Goal: Task Accomplishment & Management: Complete application form

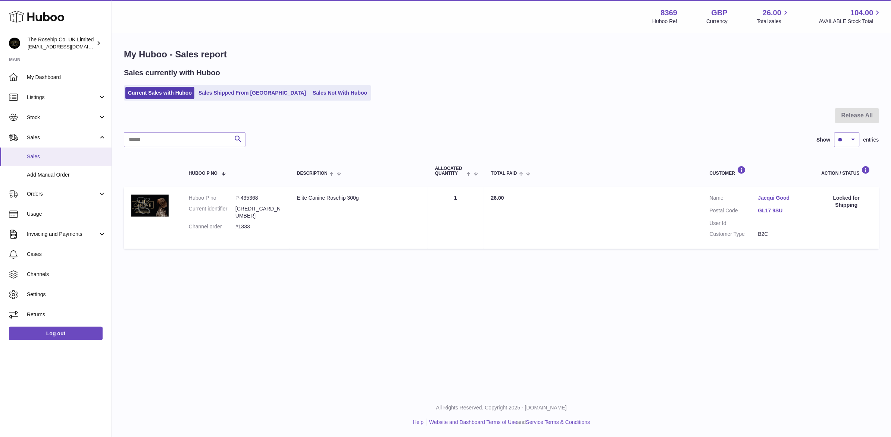
click at [47, 156] on span "Sales" at bounding box center [66, 156] width 79 height 7
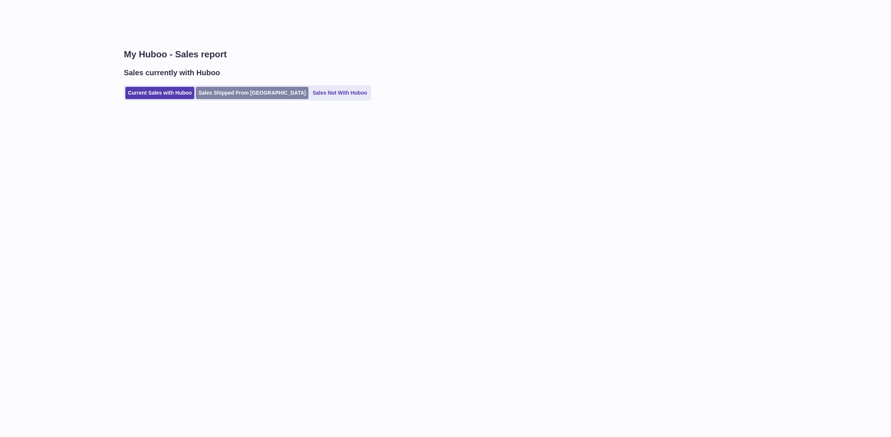
click at [245, 94] on link "Sales Shipped From [GEOGRAPHIC_DATA]" at bounding box center [252, 93] width 113 height 12
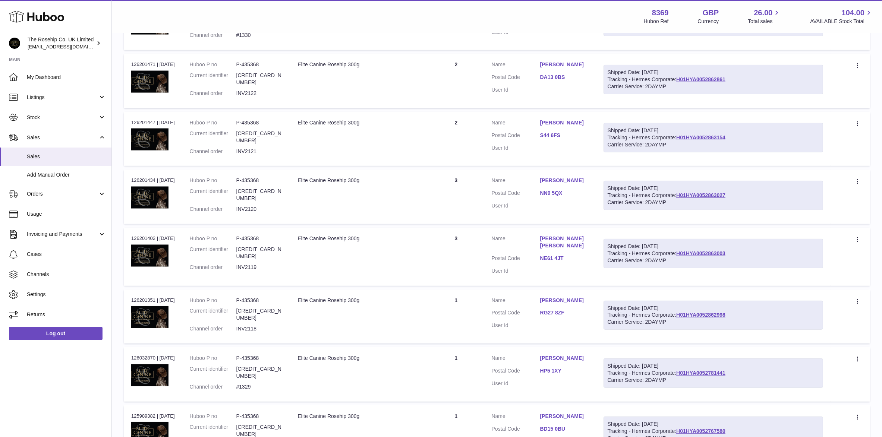
scroll to position [379, 0]
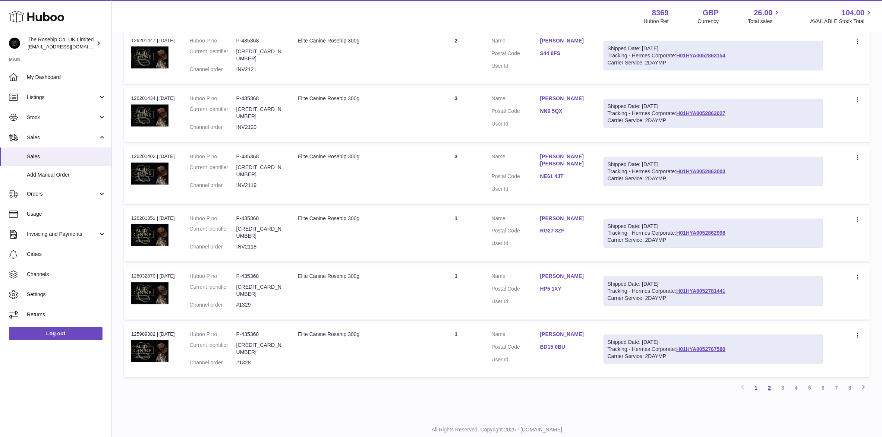
click at [771, 382] on link "2" at bounding box center [769, 388] width 13 height 13
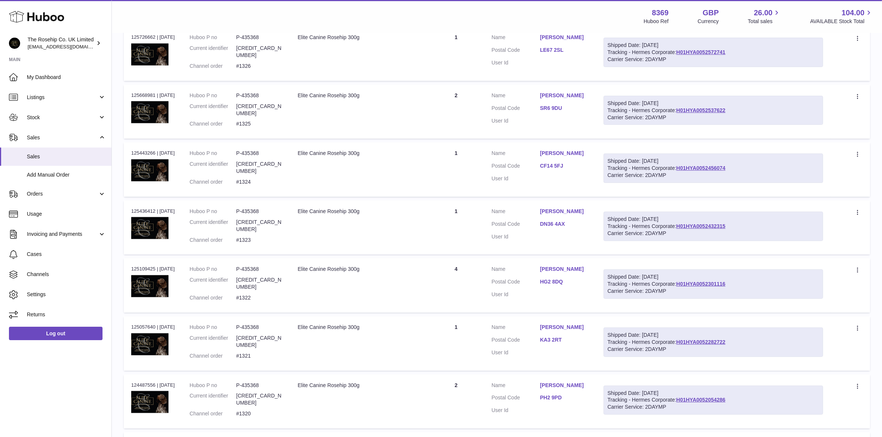
scroll to position [201, 0]
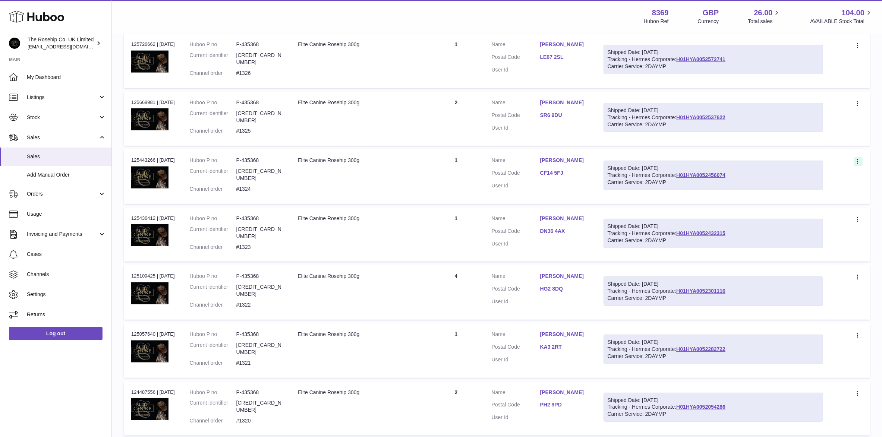
click at [859, 159] on icon at bounding box center [858, 162] width 9 height 7
click at [825, 187] on li "Duplicate Order" at bounding box center [825, 194] width 75 height 16
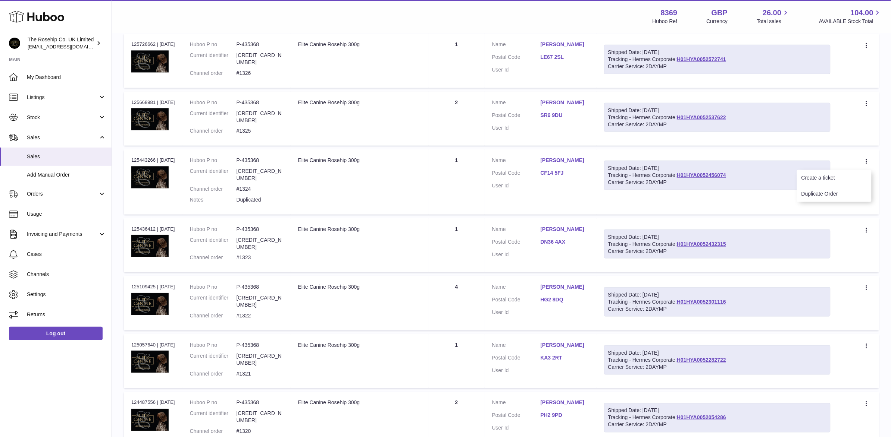
click at [38, 153] on div at bounding box center [445, 218] width 891 height 437
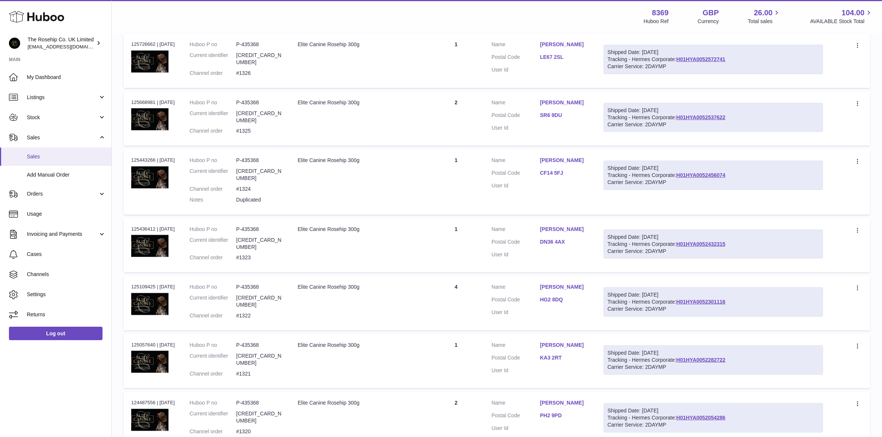
click at [31, 157] on span "Sales" at bounding box center [66, 156] width 79 height 7
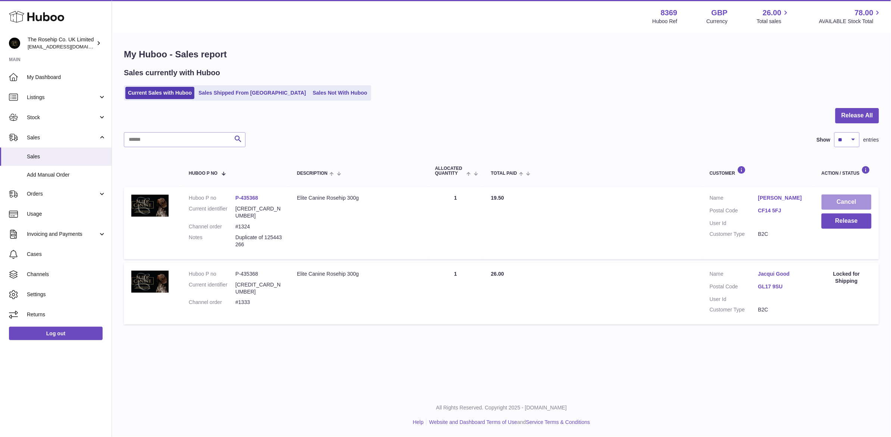
click at [854, 203] on button "Cancel" at bounding box center [846, 202] width 50 height 15
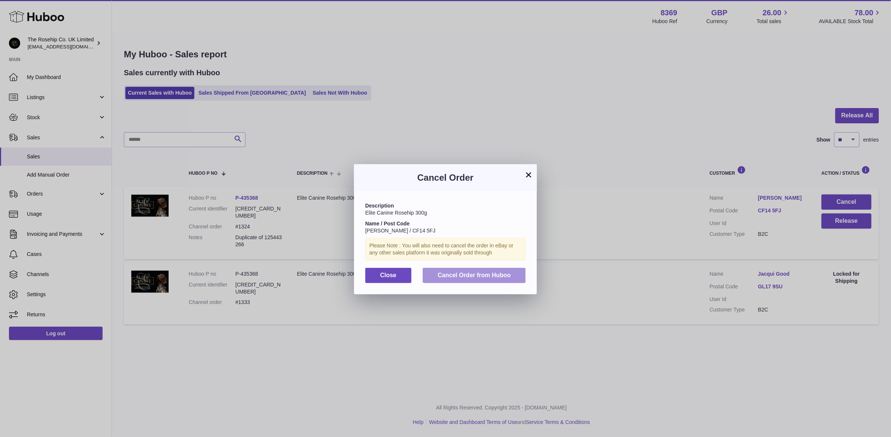
click at [465, 276] on span "Cancel Order from Huboo" at bounding box center [473, 275] width 73 height 6
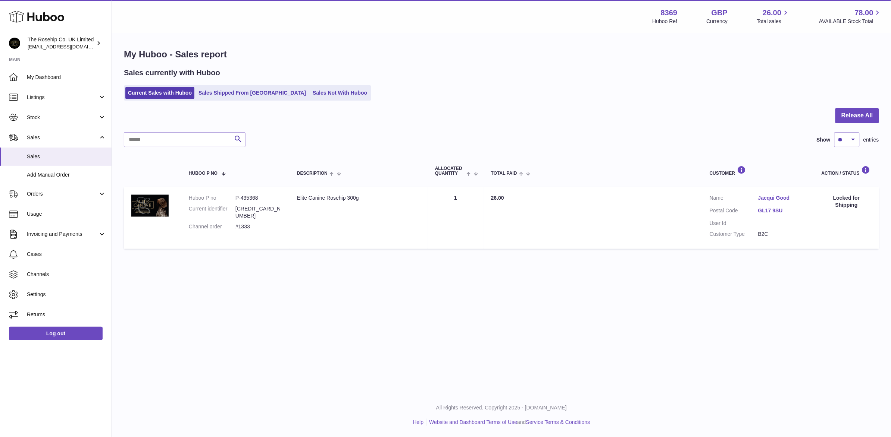
drag, startPoint x: 232, startPoint y: 93, endPoint x: 242, endPoint y: 102, distance: 12.7
click at [232, 93] on link "Sales Shipped From [GEOGRAPHIC_DATA]" at bounding box center [252, 93] width 113 height 12
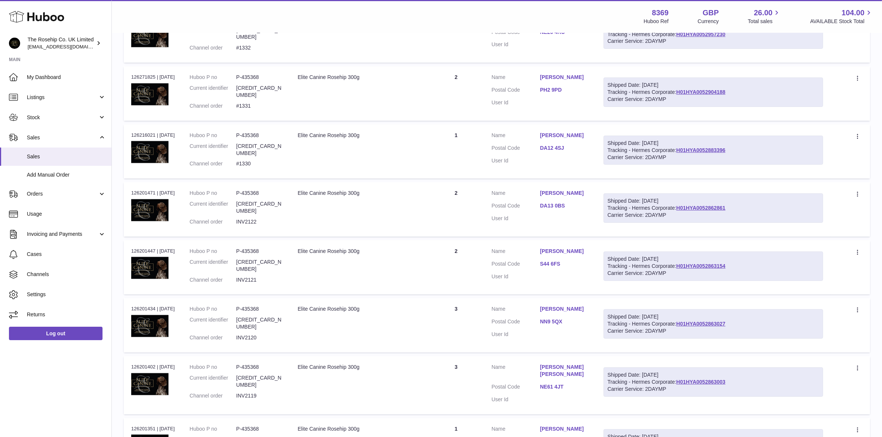
scroll to position [379, 0]
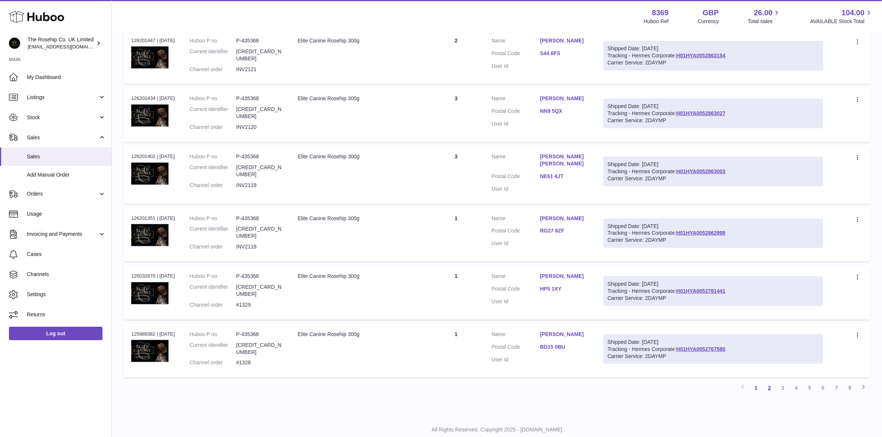
click at [769, 382] on link "2" at bounding box center [769, 388] width 13 height 13
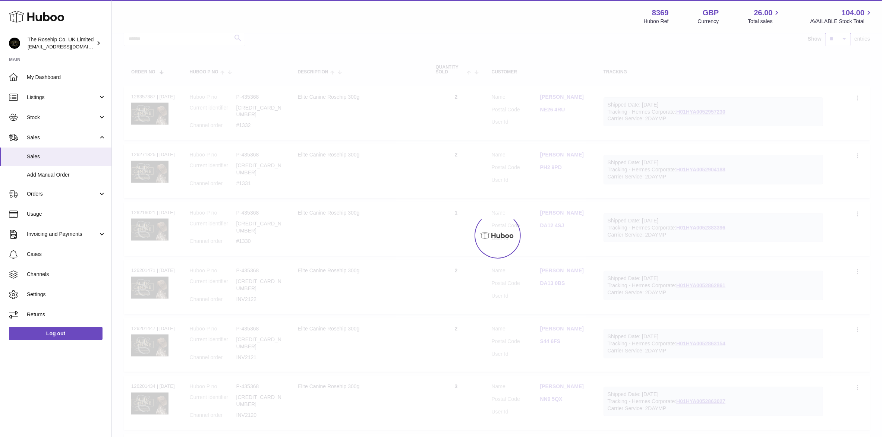
scroll to position [33, 0]
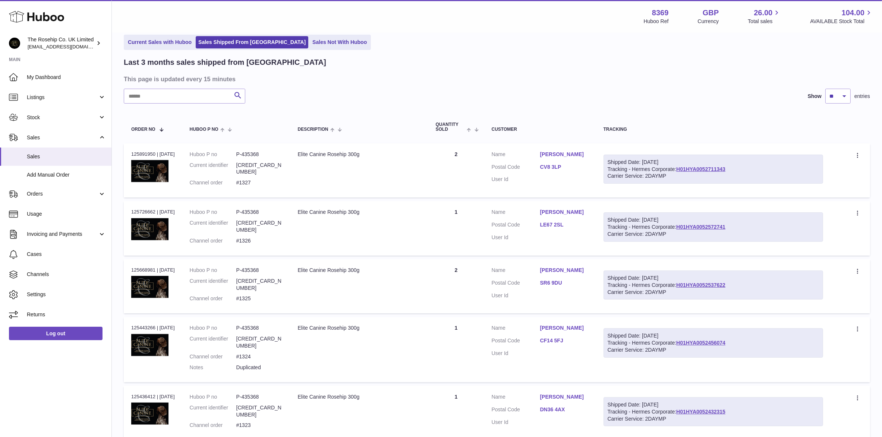
click at [550, 325] on link "[PERSON_NAME]" at bounding box center [564, 328] width 48 height 7
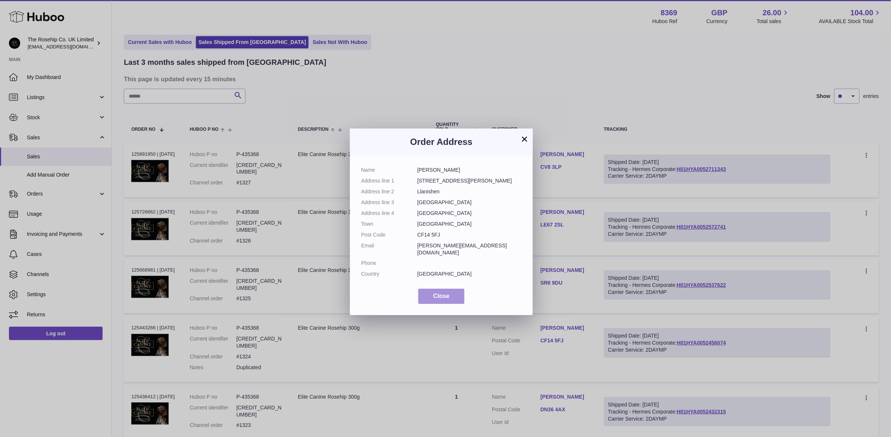
click at [449, 289] on button "Close" at bounding box center [441, 296] width 46 height 15
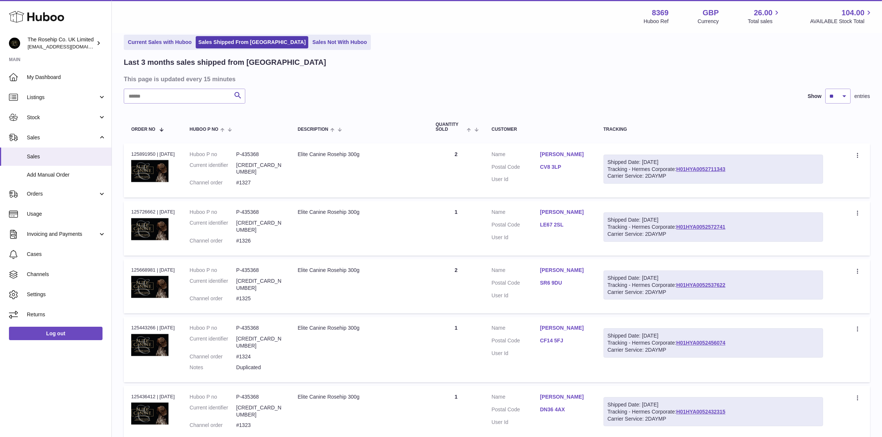
scroll to position [0, 0]
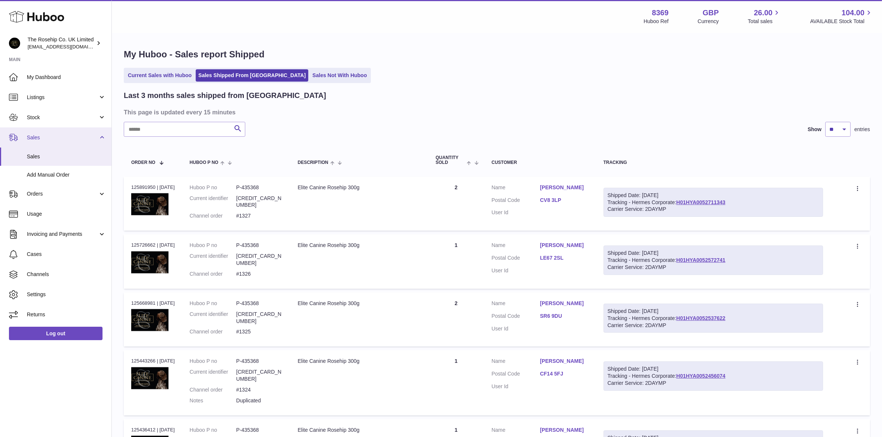
click at [54, 135] on span "Sales" at bounding box center [62, 137] width 71 height 7
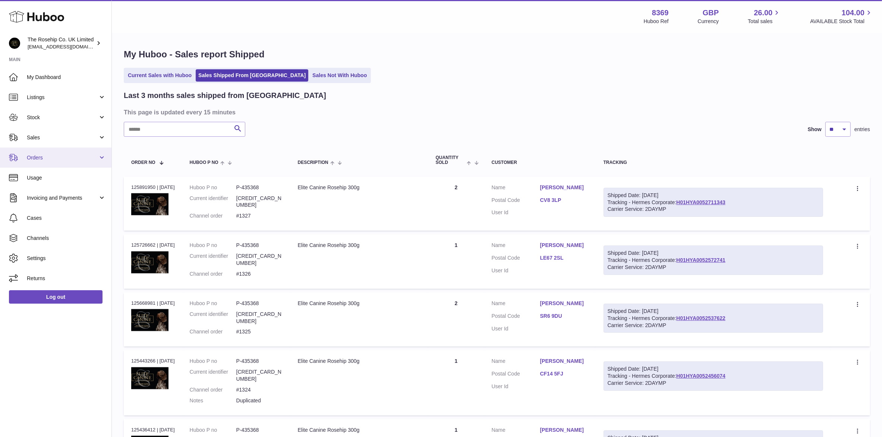
click at [38, 157] on span "Orders" at bounding box center [62, 157] width 71 height 7
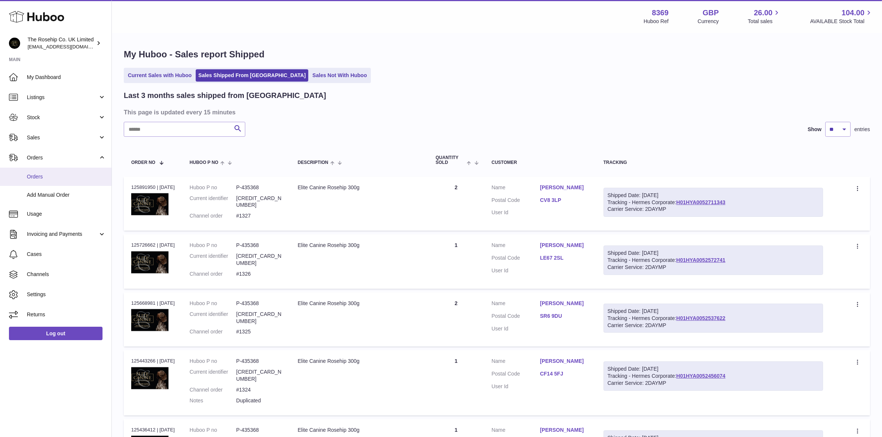
click at [32, 174] on span "Orders" at bounding box center [66, 176] width 79 height 7
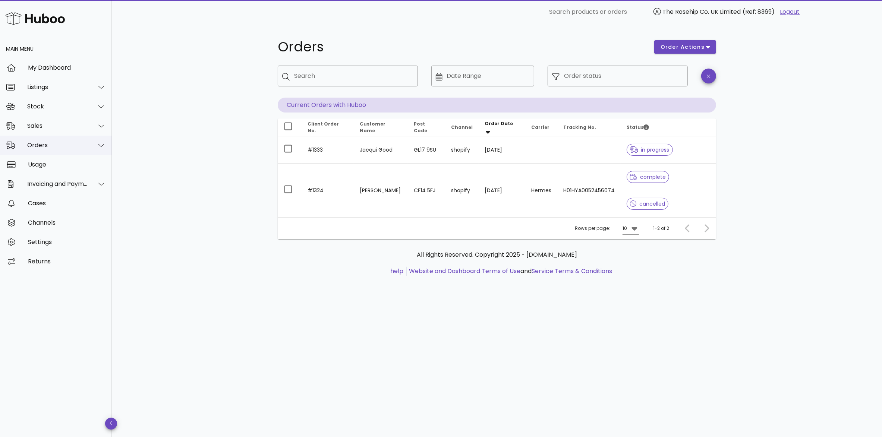
click at [53, 140] on div "Orders" at bounding box center [56, 145] width 112 height 19
click at [43, 180] on div "Add Manual Order" at bounding box center [66, 181] width 79 height 7
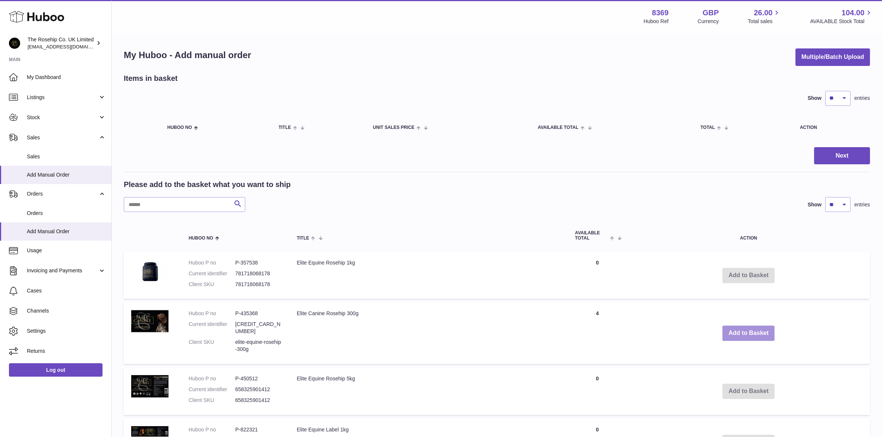
click at [758, 332] on button "Add to Basket" at bounding box center [749, 333] width 52 height 15
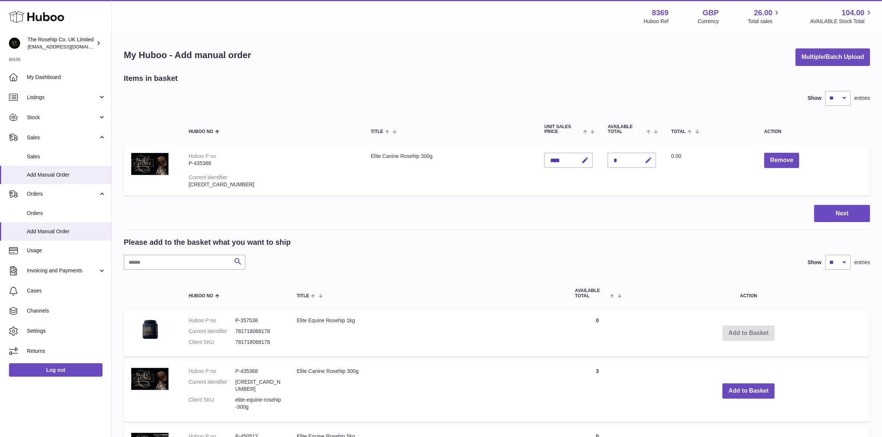
click at [645, 161] on icon "button" at bounding box center [649, 161] width 8 height 8
click at [646, 161] on icon "submit" at bounding box center [649, 160] width 7 height 7
click at [34, 154] on span "Sales" at bounding box center [66, 156] width 79 height 7
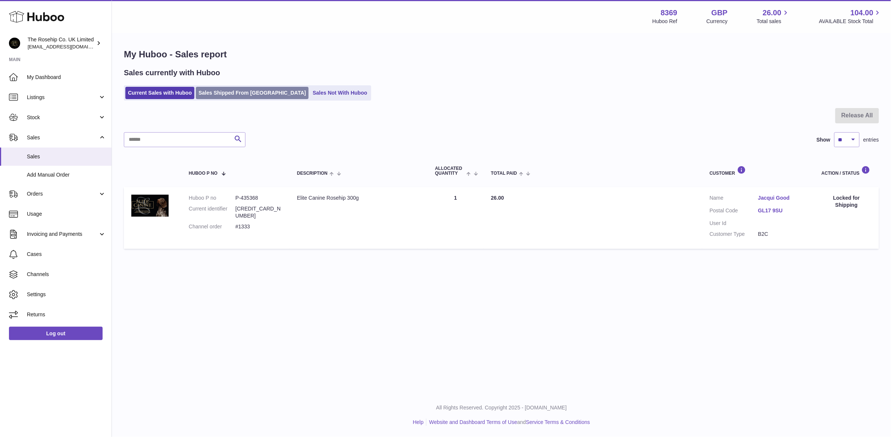
click at [245, 95] on link "Sales Shipped From [GEOGRAPHIC_DATA]" at bounding box center [252, 93] width 113 height 12
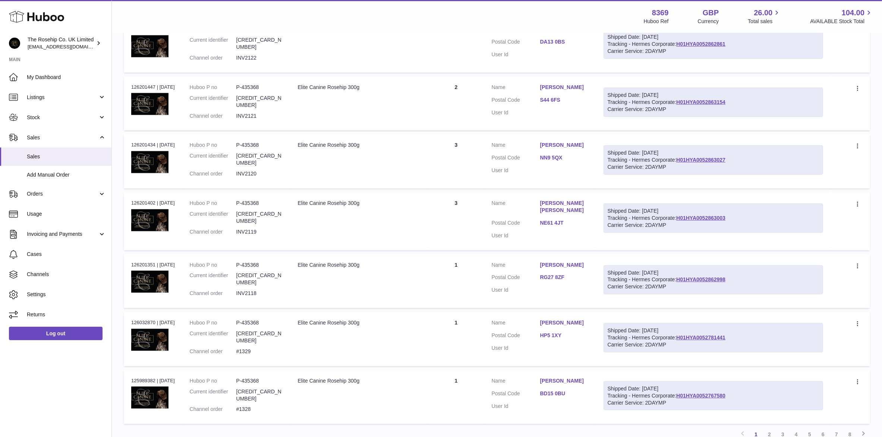
scroll to position [379, 0]
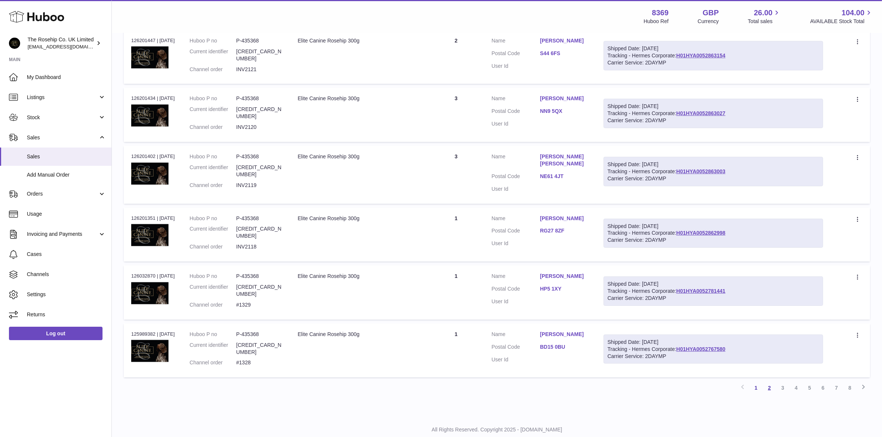
click at [772, 382] on link "2" at bounding box center [769, 388] width 13 height 13
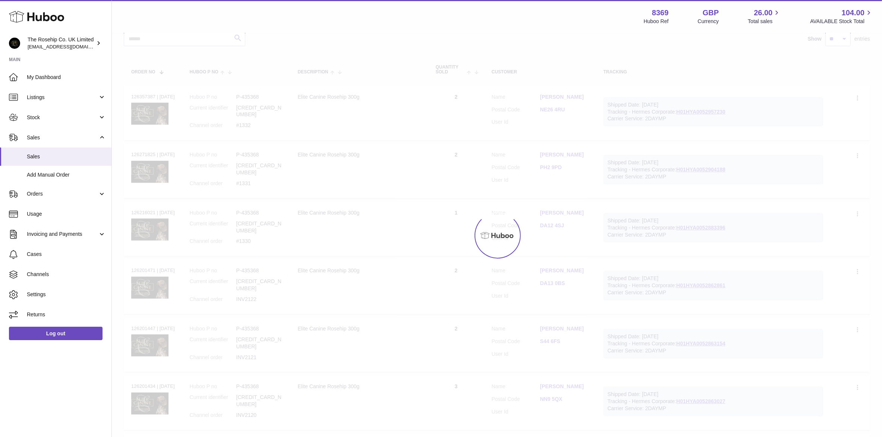
scroll to position [33, 0]
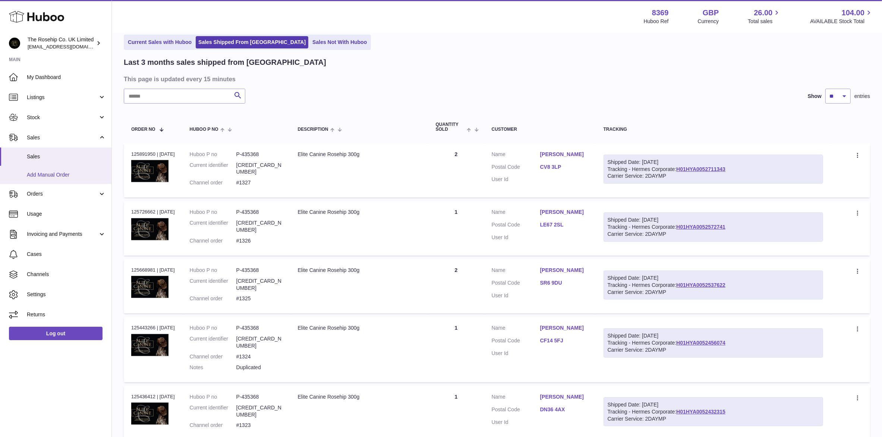
click at [47, 172] on span "Add Manual Order" at bounding box center [66, 175] width 79 height 7
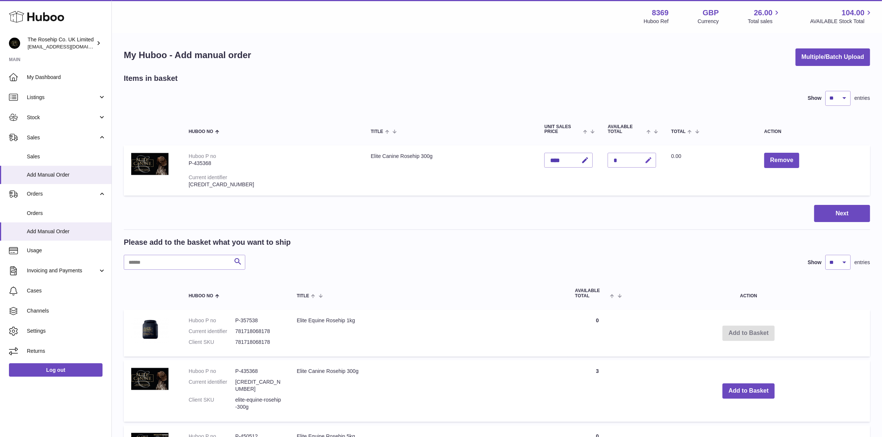
click at [645, 163] on icon "button" at bounding box center [649, 161] width 8 height 8
click at [646, 163] on icon "submit" at bounding box center [649, 160] width 7 height 7
click at [853, 213] on button "Next" at bounding box center [843, 214] width 56 height 18
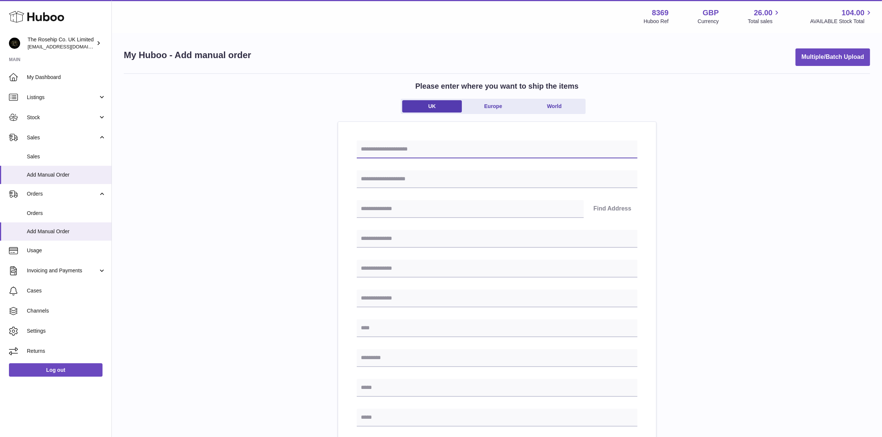
click at [401, 151] on input "text" at bounding box center [497, 150] width 281 height 18
type input "**********"
click at [392, 179] on input "text" at bounding box center [497, 179] width 281 height 18
click at [377, 179] on input "text" at bounding box center [497, 179] width 281 height 18
type input "**********"
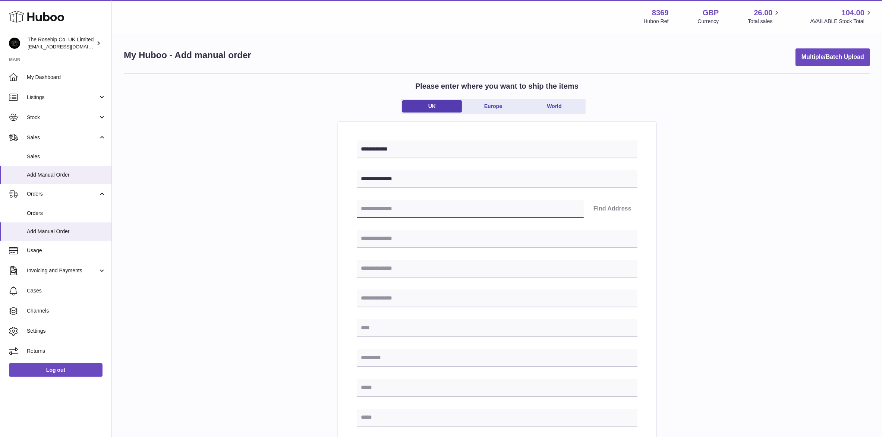
click at [405, 208] on input "text" at bounding box center [470, 209] width 227 height 18
type input "********"
click at [608, 210] on button "Find Address" at bounding box center [613, 209] width 50 height 18
click at [627, 235] on select "**********" at bounding box center [497, 233] width 281 height 18
select select "*"
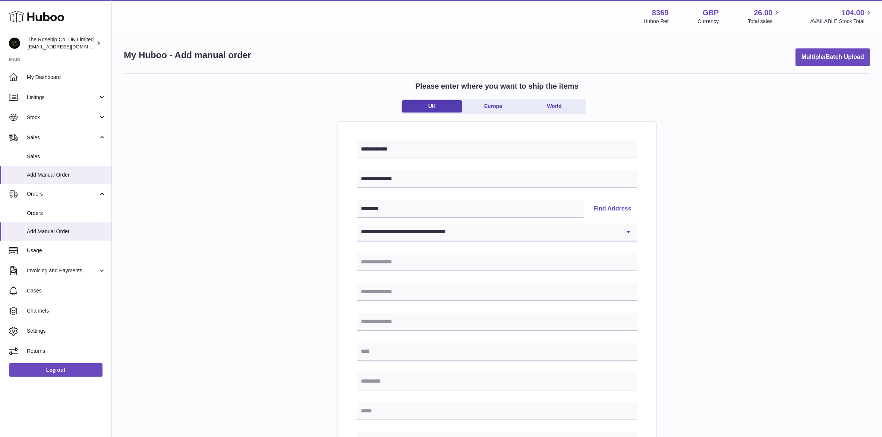
click at [357, 224] on select "**********" at bounding box center [497, 233] width 281 height 18
type input "**********"
type input "*******"
type input "********"
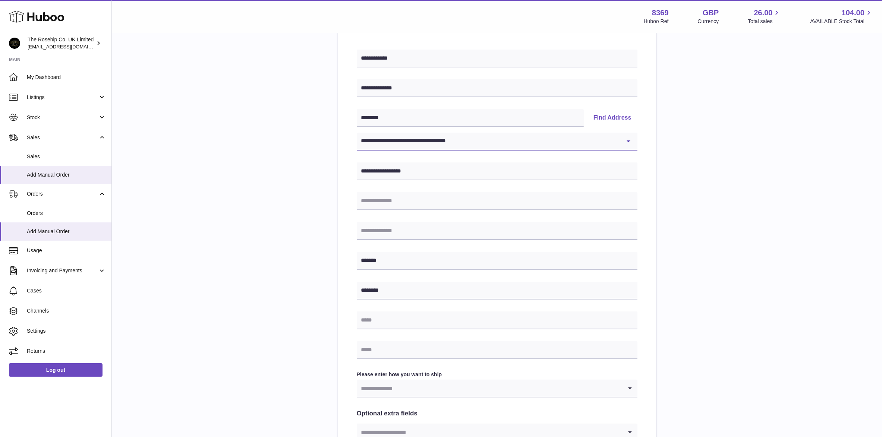
scroll to position [112, 0]
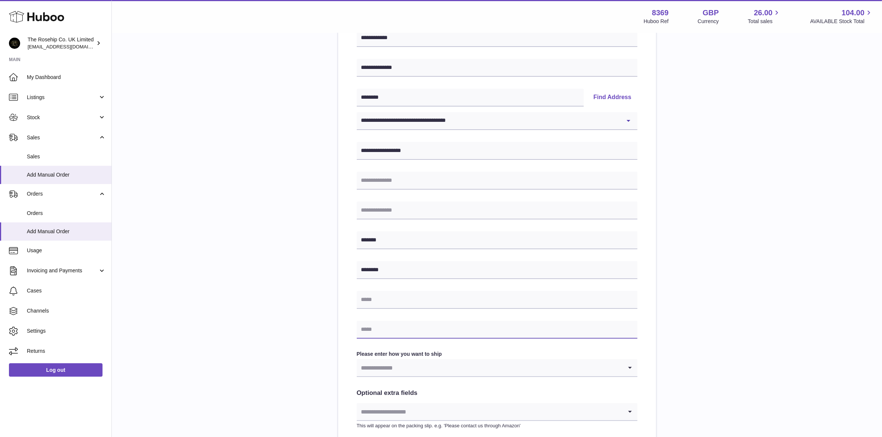
click at [407, 329] on input "text" at bounding box center [497, 330] width 281 height 18
type input "**********"
click at [408, 367] on input "Search for option" at bounding box center [490, 368] width 266 height 17
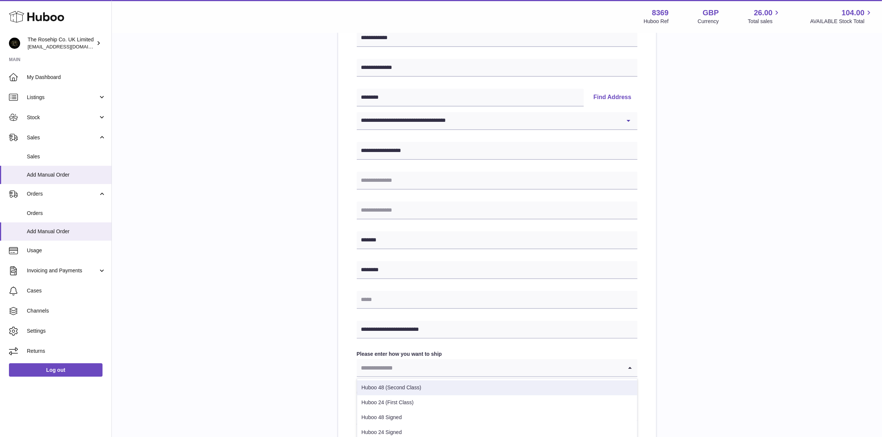
click at [401, 386] on li "Huboo 48 (Second Class)" at bounding box center [497, 388] width 280 height 15
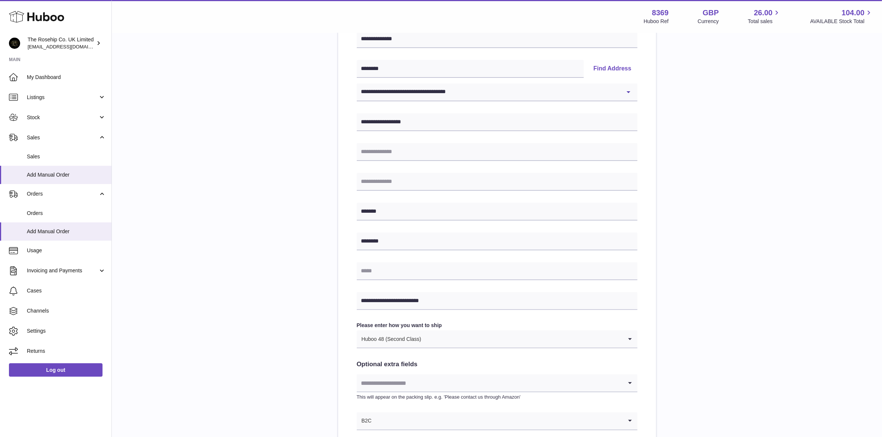
scroll to position [167, 0]
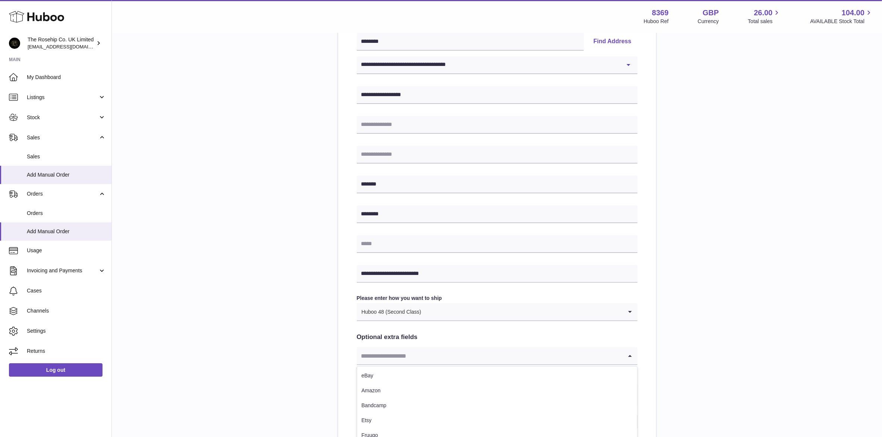
click at [400, 357] on input "Search for option" at bounding box center [490, 356] width 266 height 17
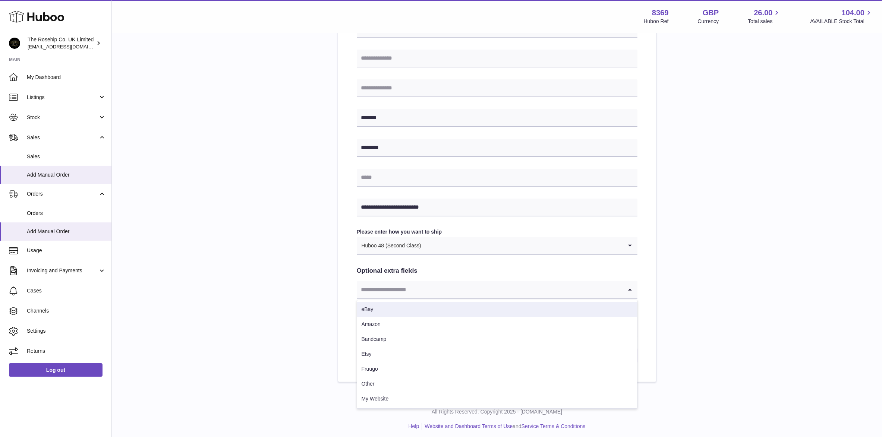
scroll to position [238, 0]
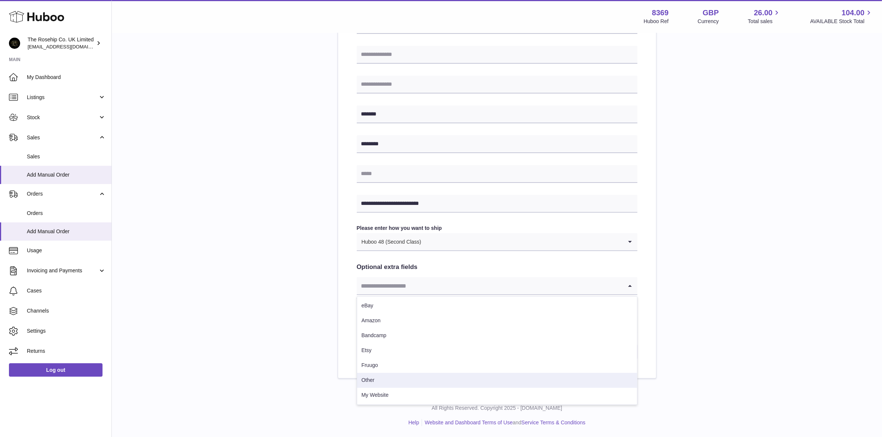
click at [399, 380] on li "Other" at bounding box center [497, 380] width 280 height 15
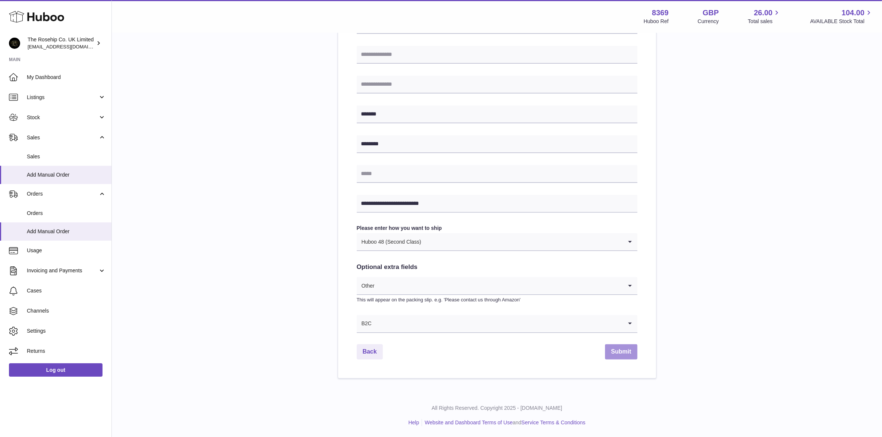
click at [624, 355] on button "Submit" at bounding box center [621, 352] width 32 height 15
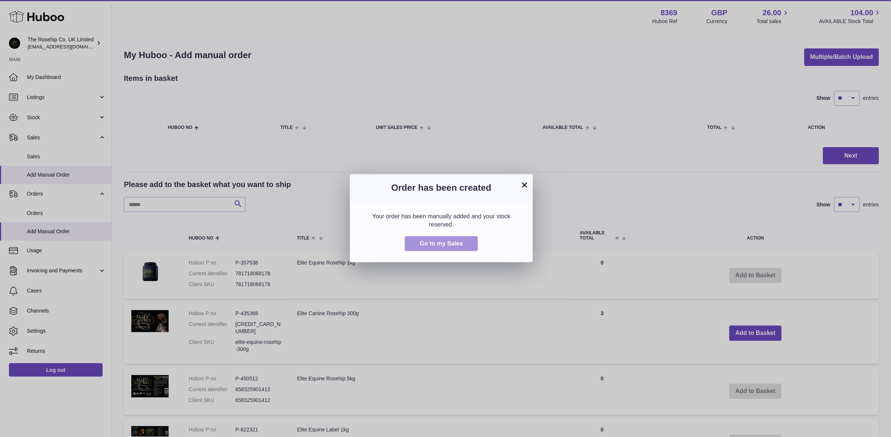
click at [442, 241] on span "Go to my Sales" at bounding box center [441, 244] width 43 height 6
